Goal: Information Seeking & Learning: Learn about a topic

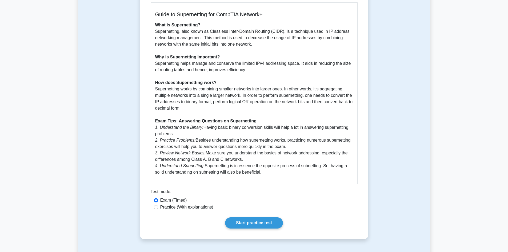
scroll to position [178, 0]
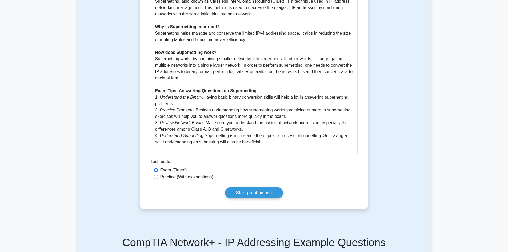
click at [170, 177] on label "Practice (With explanations)" at bounding box center [186, 177] width 53 height 6
click at [158, 177] on input "Practice (With explanations)" at bounding box center [156, 177] width 4 height 4
radio input "true"
click at [242, 193] on link "Start practice test" at bounding box center [254, 192] width 58 height 11
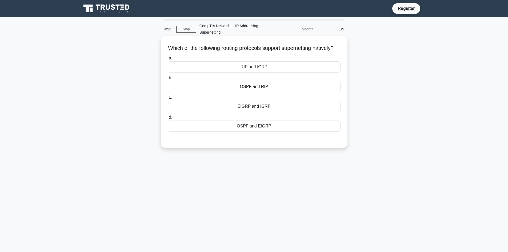
click at [261, 112] on div "EIGRP and IGRP" at bounding box center [254, 106] width 173 height 11
click at [168, 99] on input "c. EIGRP and IGRP" at bounding box center [168, 97] width 0 height 3
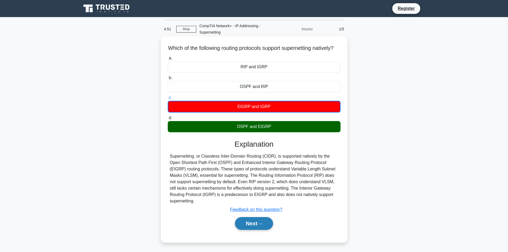
click at [253, 230] on button "Next" at bounding box center [254, 223] width 38 height 13
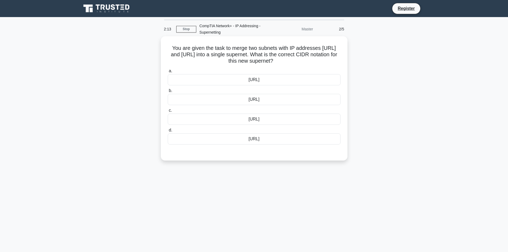
click at [263, 100] on div "[URL]" at bounding box center [254, 99] width 173 height 11
click at [168, 93] on input "b. [URL]" at bounding box center [168, 90] width 0 height 3
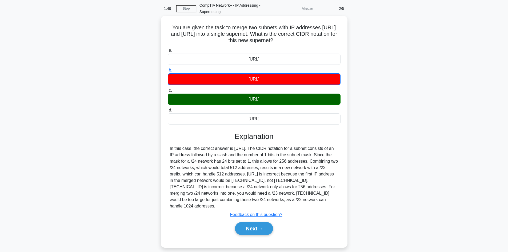
scroll to position [35, 0]
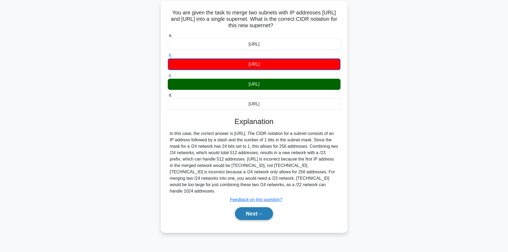
click at [256, 208] on button "Next" at bounding box center [254, 213] width 38 height 13
